Goal: Task Accomplishment & Management: Complete application form

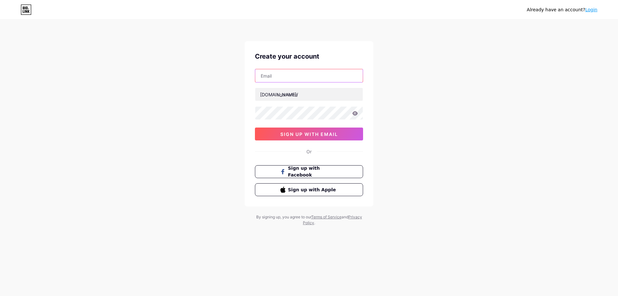
click at [290, 76] on input "text" at bounding box center [308, 75] width 107 height 13
paste input "[EMAIL_ADDRESS][DOMAIN_NAME]"
type input "[EMAIL_ADDRESS][DOMAIN_NAME]"
click at [302, 93] on input "text" at bounding box center [308, 94] width 107 height 13
drag, startPoint x: 290, startPoint y: 75, endPoint x: 258, endPoint y: 76, distance: 31.9
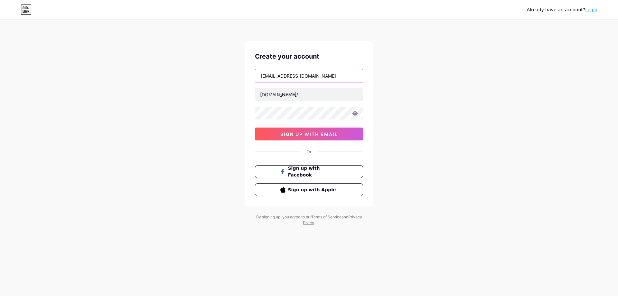
click at [258, 76] on input "[EMAIL_ADDRESS][DOMAIN_NAME]" at bounding box center [308, 75] width 107 height 13
click at [292, 95] on input "text" at bounding box center [308, 94] width 107 height 13
paste input "lagioiabyfarah"
type input "lagioiabyfarah"
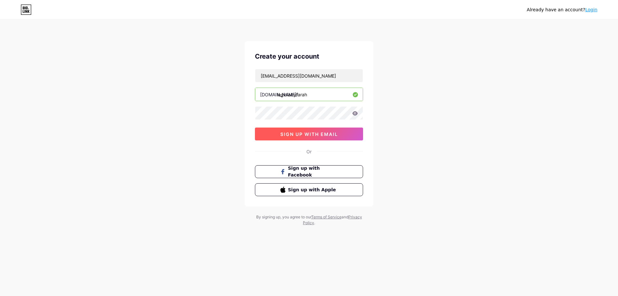
click at [327, 136] on span "sign up with email" at bounding box center [309, 133] width 58 height 5
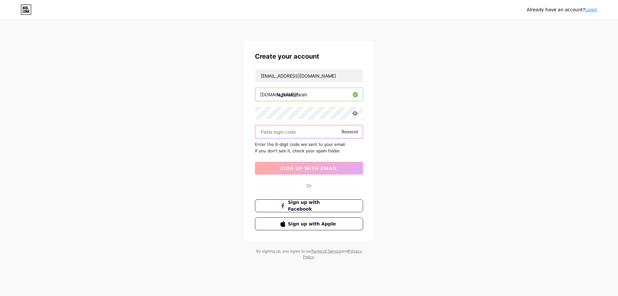
paste input "938743"
type input "938743"
click at [323, 170] on span "sign up with email" at bounding box center [309, 167] width 58 height 5
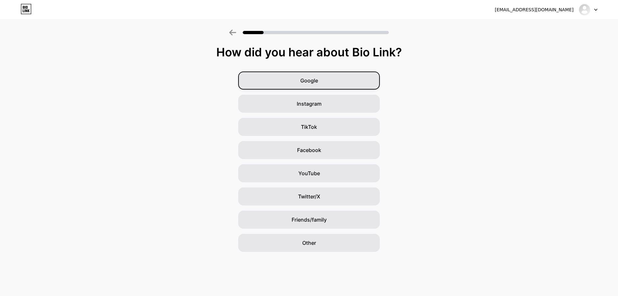
click at [321, 84] on div "Google" at bounding box center [309, 80] width 142 height 18
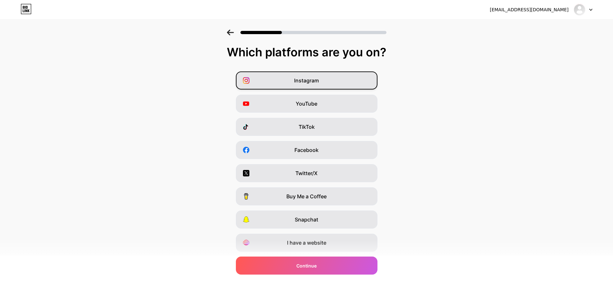
click at [308, 83] on span "Instagram" at bounding box center [306, 81] width 25 height 8
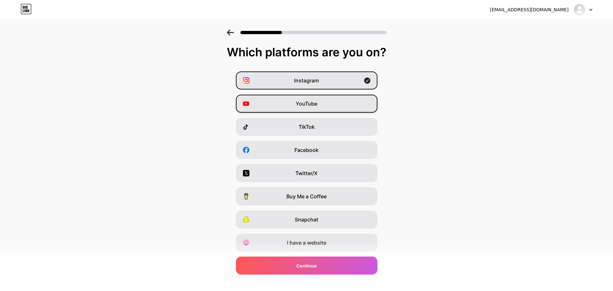
click at [308, 99] on div "YouTube" at bounding box center [307, 104] width 142 height 18
click at [313, 126] on span "TikTok" at bounding box center [307, 127] width 16 height 8
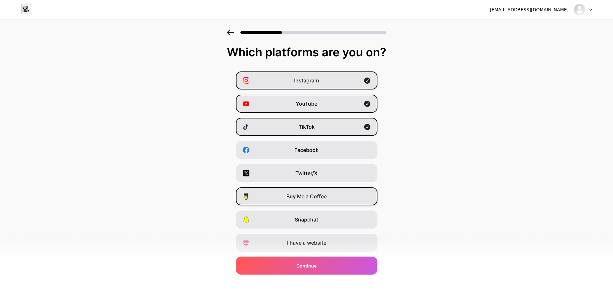
scroll to position [19, 0]
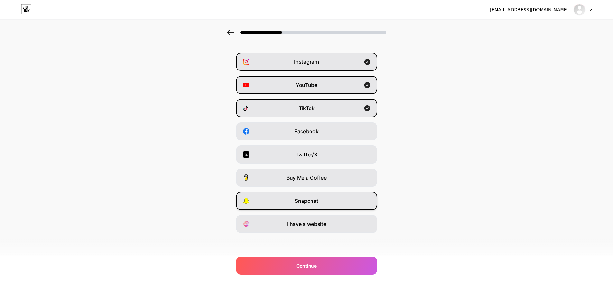
click at [322, 200] on div "Snapchat" at bounding box center [307, 201] width 142 height 18
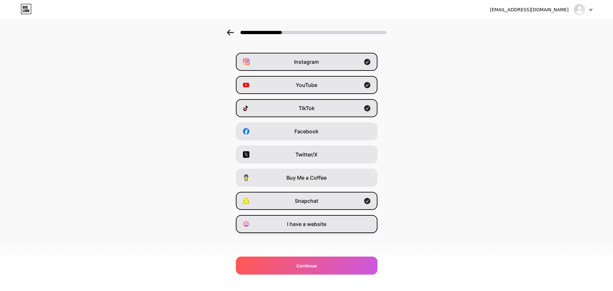
click at [324, 225] on span "I have a website" at bounding box center [306, 224] width 39 height 8
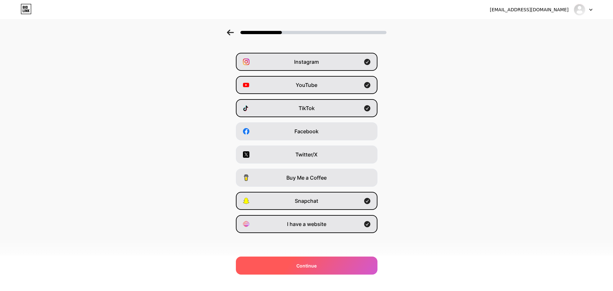
click at [313, 265] on span "Continue" at bounding box center [306, 265] width 20 height 7
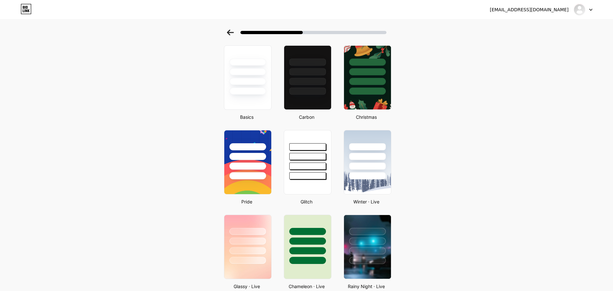
scroll to position [0, 0]
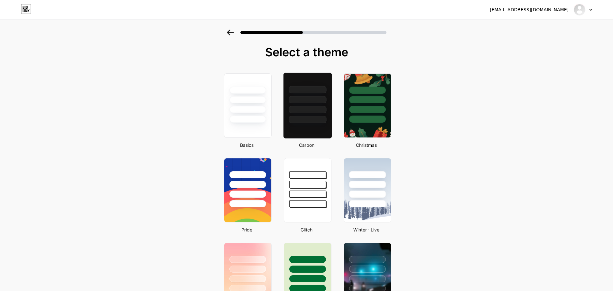
click at [325, 122] on div at bounding box center [308, 119] width 38 height 7
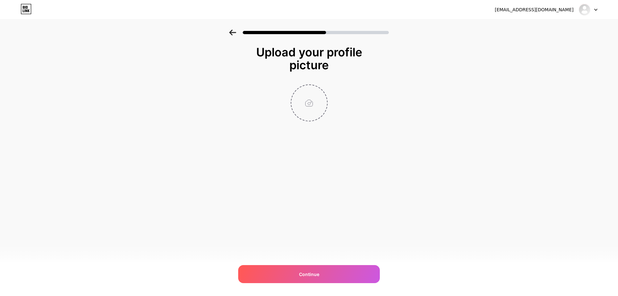
click at [310, 106] on input "file" at bounding box center [309, 103] width 36 height 36
type input "C:\fakepath\WhatsApp Image [DATE] 20.46.32.jpeg"
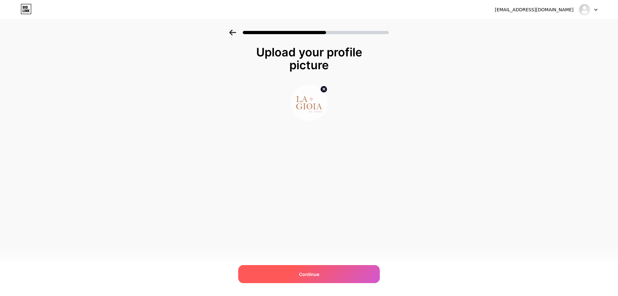
click at [324, 273] on div "Continue" at bounding box center [309, 274] width 142 height 18
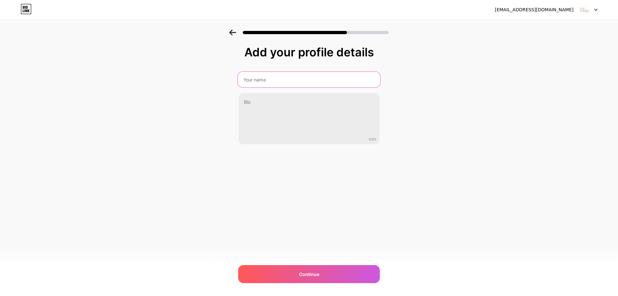
click at [274, 83] on input "text" at bounding box center [309, 79] width 142 height 15
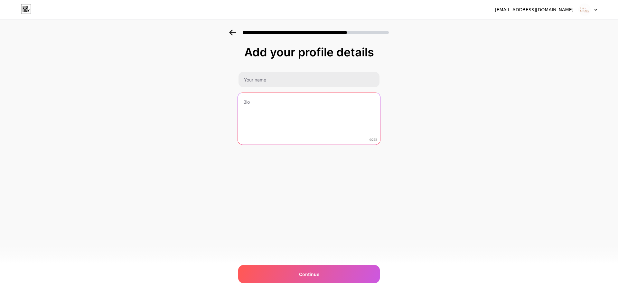
click at [293, 111] on textarea at bounding box center [309, 119] width 142 height 52
paste textarea "[PERSON_NAME] – وكيل معتمد لأشهر المصممين العالميين، يقدم لكِ فساتين سهرة تجمع …"
type textarea "[PERSON_NAME] – وكيل معتمد لأشهر المصممين العالميين، يقدم لكِ فساتين سهرة تجمع …"
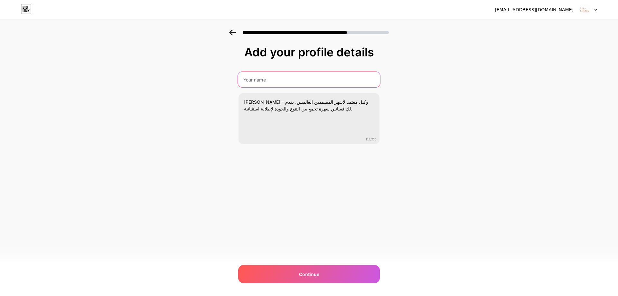
click at [269, 80] on input "text" at bounding box center [309, 79] width 142 height 15
type input "g"
type input "[PERSON_NAME]"
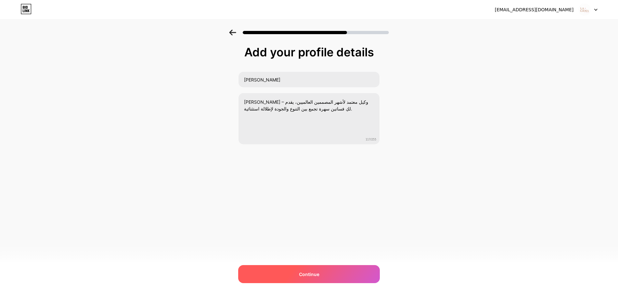
click at [298, 266] on div "Continue" at bounding box center [309, 274] width 142 height 18
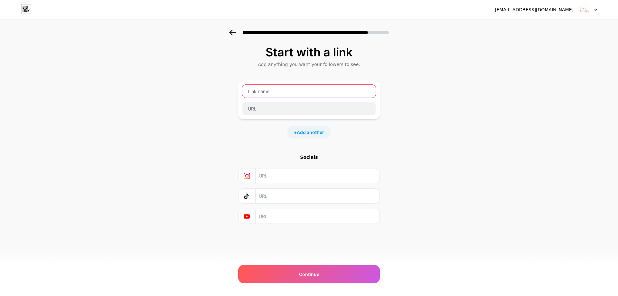
click at [290, 92] on input "text" at bounding box center [308, 91] width 133 height 13
click at [277, 178] on input "text" at bounding box center [317, 175] width 117 height 14
click at [282, 93] on input "text" at bounding box center [308, 91] width 133 height 13
click at [299, 180] on input "text" at bounding box center [317, 175] width 117 height 14
paste input "[URL][DOMAIN_NAME]"
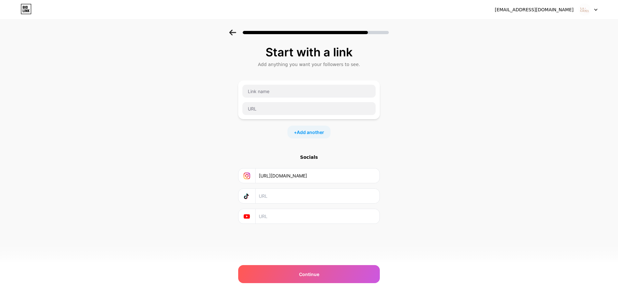
type input "[URL][DOMAIN_NAME]"
click at [290, 195] on input "text" at bounding box center [317, 196] width 117 height 14
paste input "[URL][DOMAIN_NAME]"
type input "[URL][DOMAIN_NAME]"
click at [287, 217] on input "text" at bounding box center [317, 216] width 117 height 14
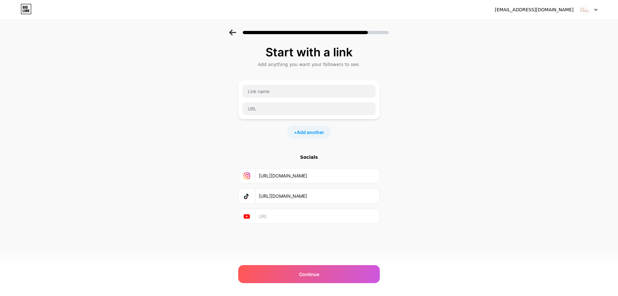
paste input "[URL][DOMAIN_NAME][PERSON_NAME]"
type input "[URL][DOMAIN_NAME][PERSON_NAME]"
click at [450, 190] on div "Start with a link Add anything you want your followers to see. + Add another So…" at bounding box center [309, 143] width 618 height 226
click at [283, 93] on input "text" at bounding box center [308, 91] width 133 height 13
type input "ً"
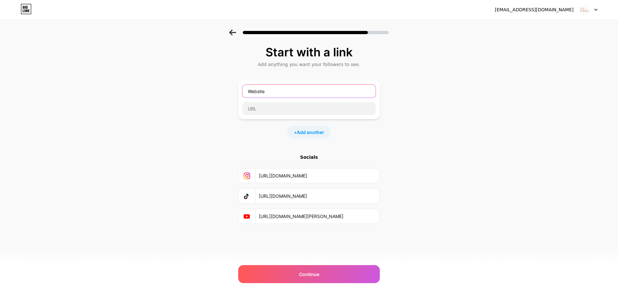
type input "Website"
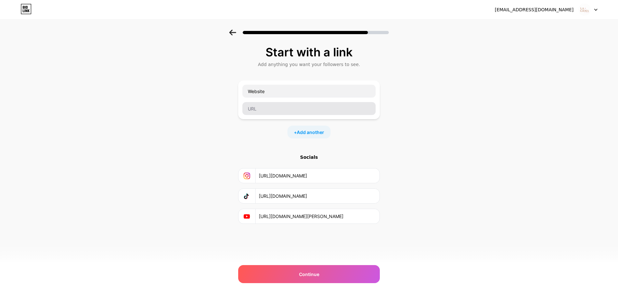
click at [288, 102] on div at bounding box center [309, 109] width 134 height 14
click at [280, 105] on input "text" at bounding box center [308, 108] width 133 height 13
click at [282, 109] on input "text" at bounding box center [308, 108] width 133 height 13
paste input "[URL][PERSON_NAME][DOMAIN_NAME]"
type input "[URL][PERSON_NAME][DOMAIN_NAME]"
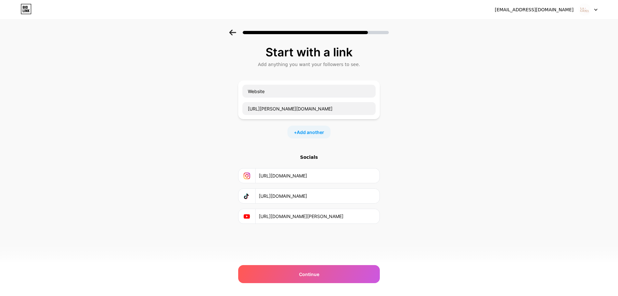
click at [435, 169] on div "Start with a link Add anything you want your followers to see. Website [URL][PE…" at bounding box center [309, 143] width 618 height 226
click at [210, 180] on div "Start with a link Add anything you want your followers to see. Website [URL][PE…" at bounding box center [309, 143] width 618 height 226
click at [301, 217] on input "[URL][DOMAIN_NAME][PERSON_NAME]" at bounding box center [317, 216] width 117 height 14
click at [308, 249] on div "Start with a link Add anything you want your followers to see. Website [URL][PE…" at bounding box center [309, 151] width 142 height 210
click at [361, 216] on input "[URL][DOMAIN_NAME][PERSON_NAME]" at bounding box center [317, 216] width 117 height 14
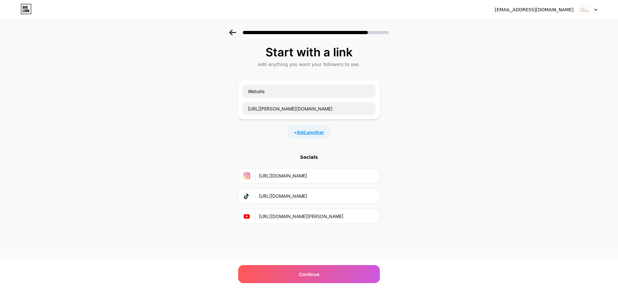
click at [312, 133] on span "Add another" at bounding box center [310, 132] width 27 height 7
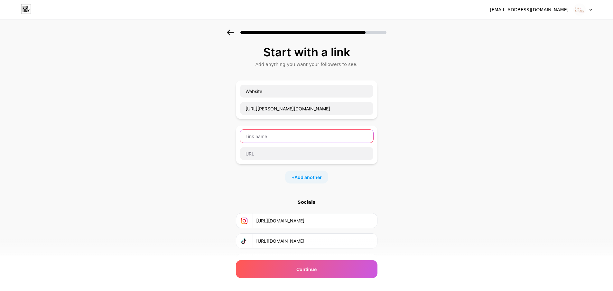
click at [282, 137] on input "text" at bounding box center [306, 136] width 133 height 13
type input "Snapchat"
click at [273, 152] on input "text" at bounding box center [306, 153] width 133 height 13
paste input "[URL][DOMAIN_NAME][PERSON_NAME][DOMAIN_NAME]"
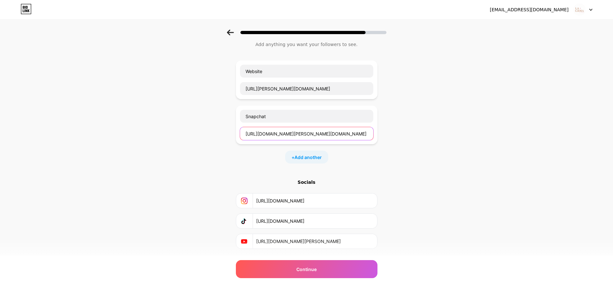
scroll to position [36, 0]
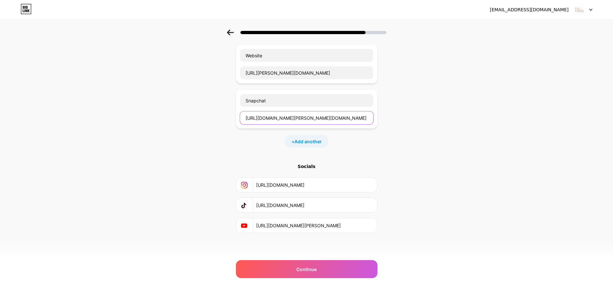
type input "[URL][DOMAIN_NAME][PERSON_NAME][DOMAIN_NAME]"
click at [403, 135] on div "Start with a link Add anything you want your followers to see. Website [URL][PE…" at bounding box center [306, 129] width 613 height 271
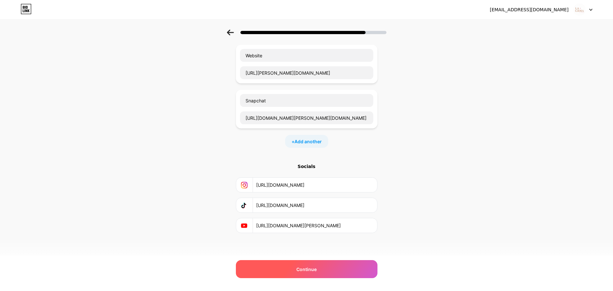
click at [317, 262] on div "Continue" at bounding box center [307, 269] width 142 height 18
click at [302, 268] on span "Continue" at bounding box center [306, 269] width 20 height 7
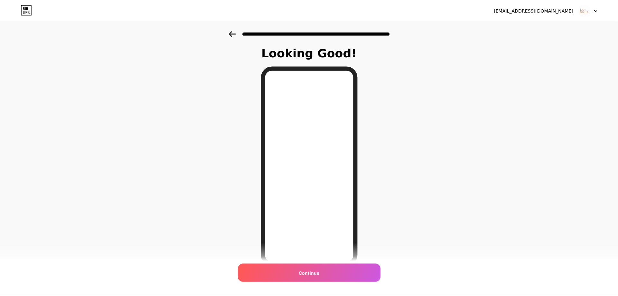
scroll to position [0, 0]
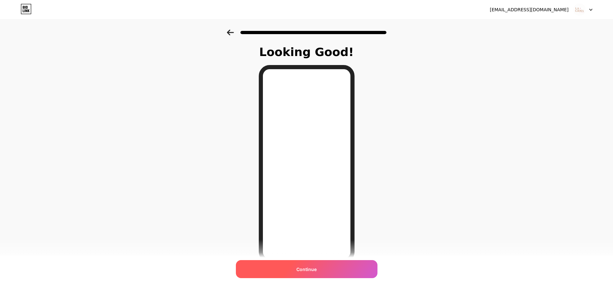
click at [307, 270] on span "Continue" at bounding box center [306, 269] width 20 height 7
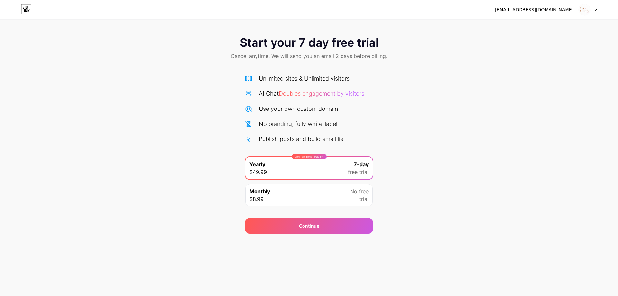
click at [323, 195] on div "Monthly $8.99 No free trial" at bounding box center [308, 195] width 127 height 23
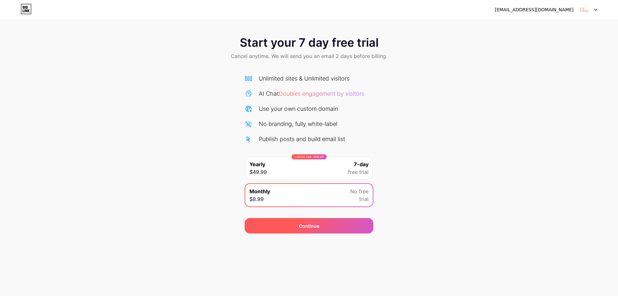
click at [306, 227] on span "Continue" at bounding box center [309, 225] width 20 height 7
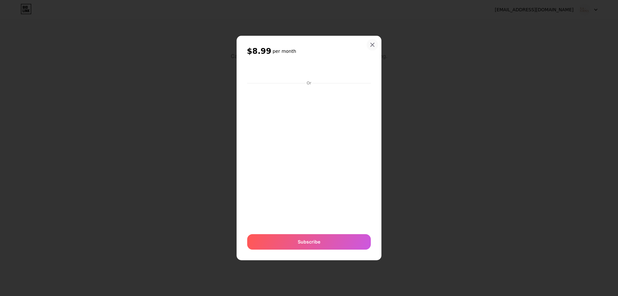
click at [370, 44] on icon at bounding box center [372, 44] width 5 height 5
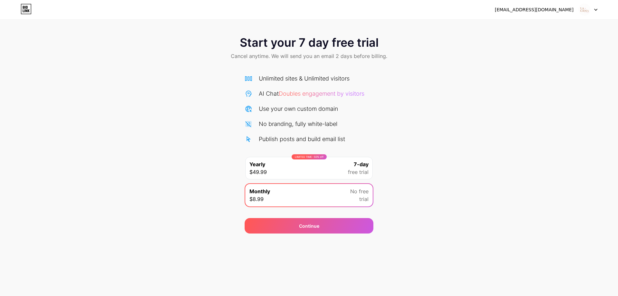
click at [406, 190] on div "Start your 7 day free trial Cancel anytime. We will send you an email 2 days be…" at bounding box center [309, 132] width 618 height 204
click at [30, 11] on icon at bounding box center [26, 9] width 11 height 10
click at [589, 9] on img at bounding box center [584, 10] width 12 height 12
drag, startPoint x: 552, startPoint y: 80, endPoint x: 591, endPoint y: 26, distance: 66.8
click at [552, 80] on div "Start your 7 day free trial Cancel anytime. We will send you an email 2 days be…" at bounding box center [309, 132] width 618 height 204
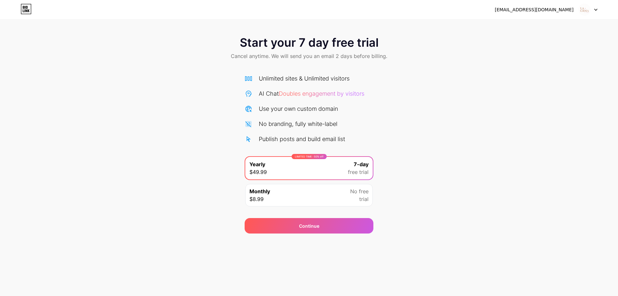
click at [596, 10] on icon at bounding box center [595, 10] width 3 height 2
click at [536, 151] on div "Start your 7 day free trial Cancel anytime. We will send you an email 2 days be…" at bounding box center [309, 132] width 618 height 204
click at [431, 135] on div "Start your 7 day free trial Cancel anytime. We will send you an email 2 days be…" at bounding box center [309, 132] width 618 height 204
click at [30, 9] on icon at bounding box center [26, 9] width 11 height 10
click at [430, 171] on div "Start your 7 day free trial Cancel anytime. We will send you an email 2 days be…" at bounding box center [309, 132] width 618 height 204
